Goal: Task Accomplishment & Management: Manage account settings

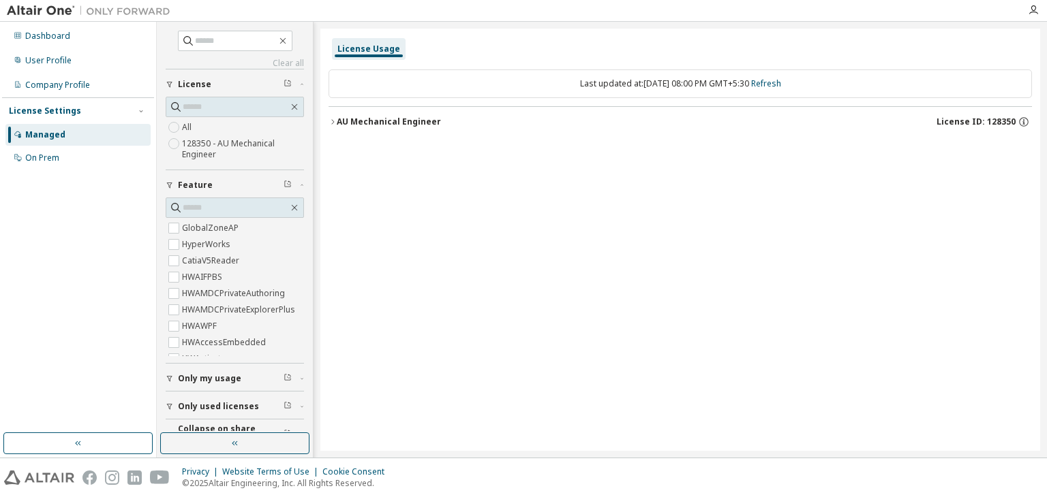
click at [335, 124] on icon "button" at bounding box center [332, 122] width 8 height 8
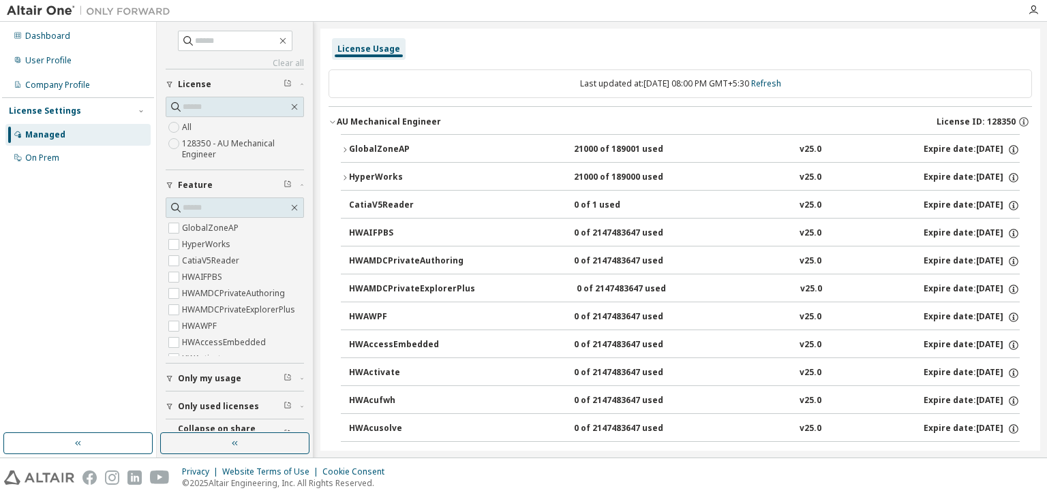
click at [345, 150] on icon "button" at bounding box center [344, 149] width 3 height 5
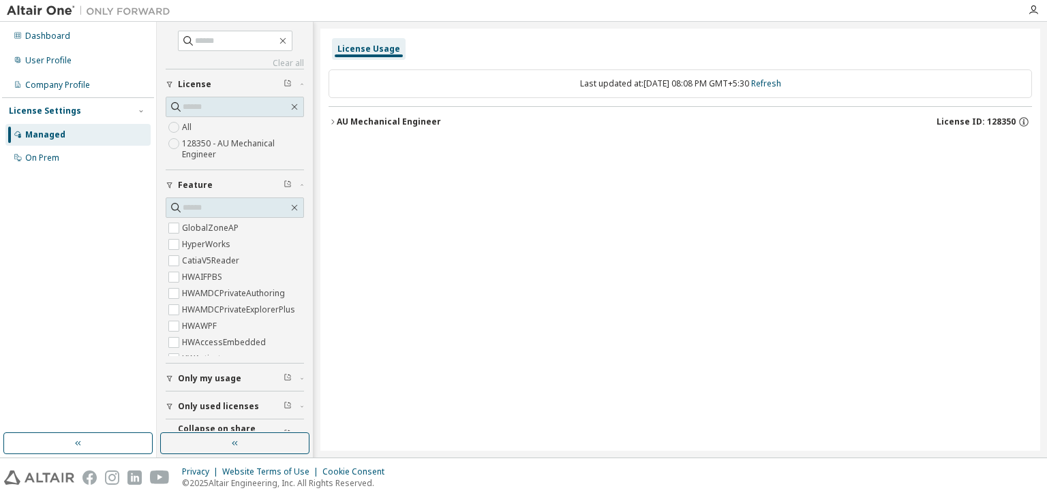
click at [336, 123] on icon "button" at bounding box center [332, 122] width 8 height 8
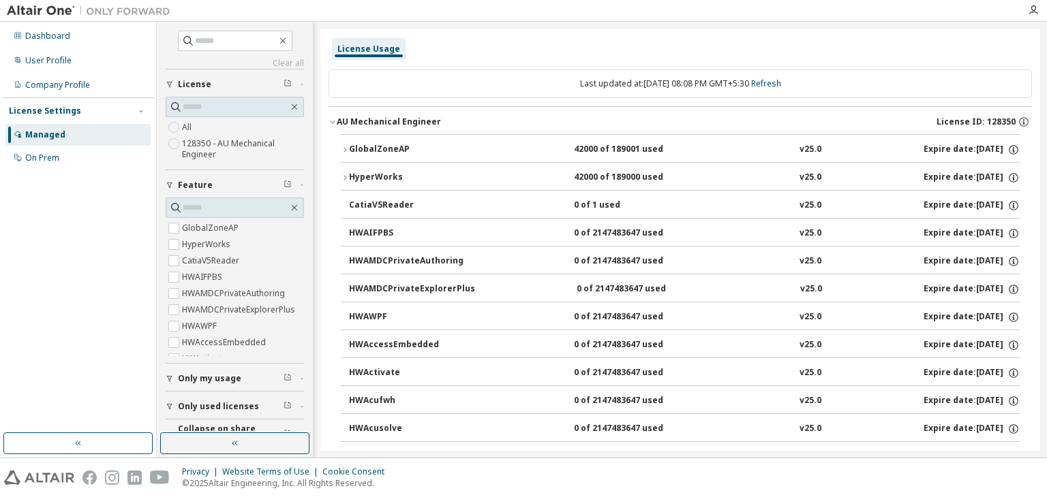
click at [348, 153] on icon "button" at bounding box center [345, 150] width 8 height 8
